Goal: Transaction & Acquisition: Purchase product/service

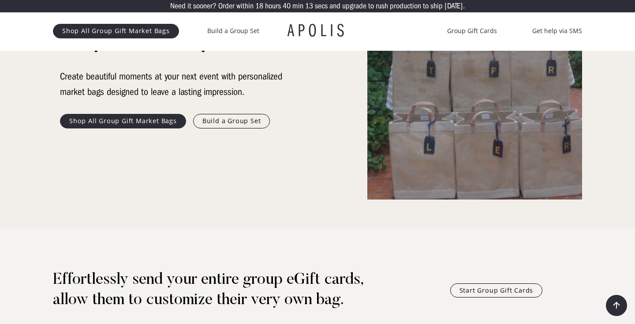
scroll to position [171, 0]
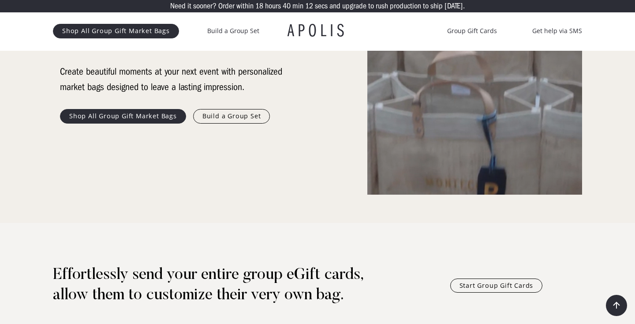
click at [153, 116] on link "Shop All Group Gift Market Bags" at bounding box center [123, 116] width 126 height 14
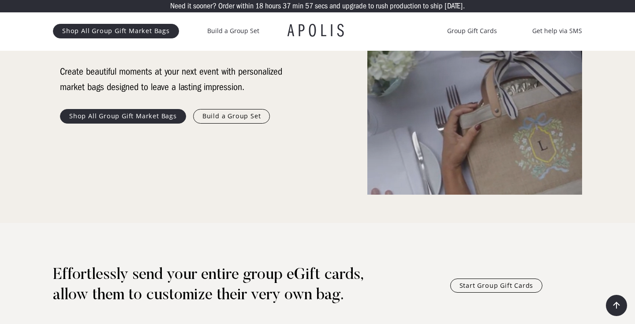
click at [225, 115] on link "Build a Group Set" at bounding box center [231, 116] width 77 height 14
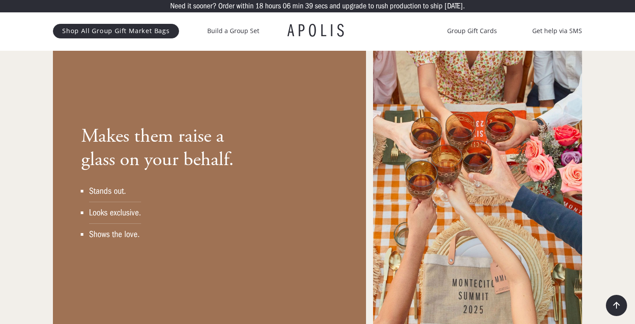
scroll to position [1101, 0]
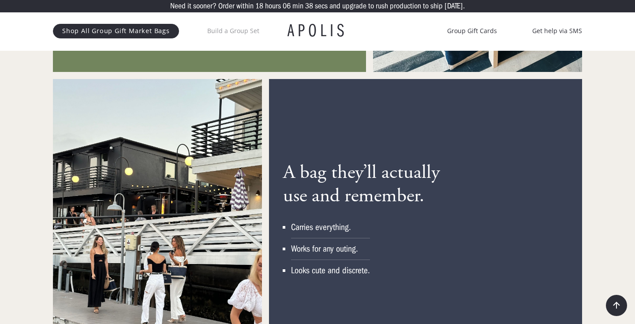
click at [241, 30] on link "Build a Group Set" at bounding box center [233, 31] width 52 height 11
